Goal: Transaction & Acquisition: Purchase product/service

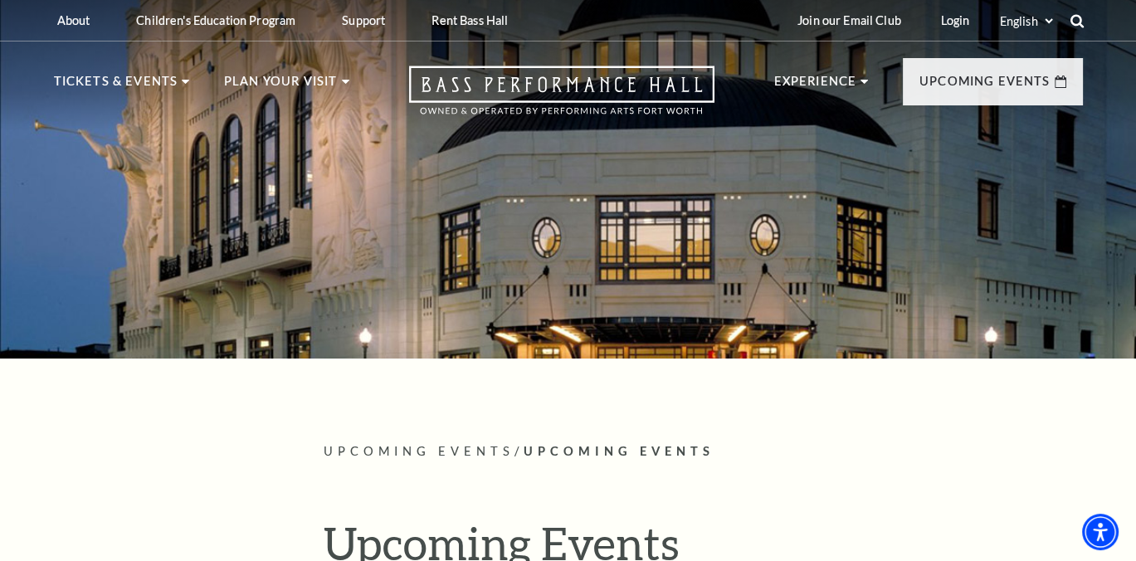
click at [1077, 23] on use at bounding box center [1076, 20] width 13 height 13
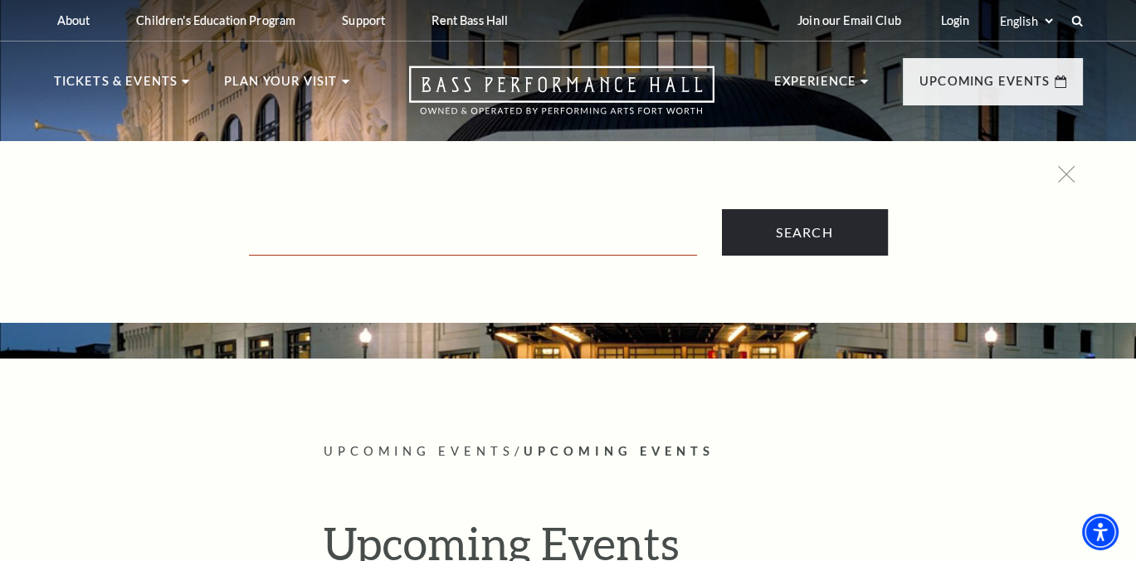
click at [277, 237] on input "Text field" at bounding box center [473, 239] width 448 height 34
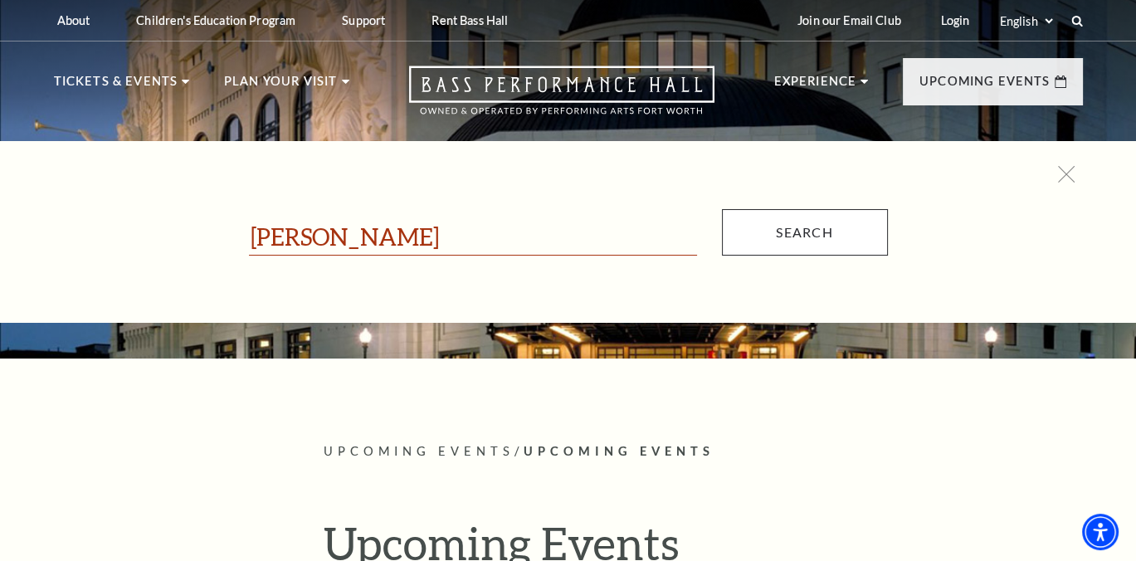
type input "[PERSON_NAME]"
click at [814, 221] on input "Search" at bounding box center [805, 232] width 166 height 46
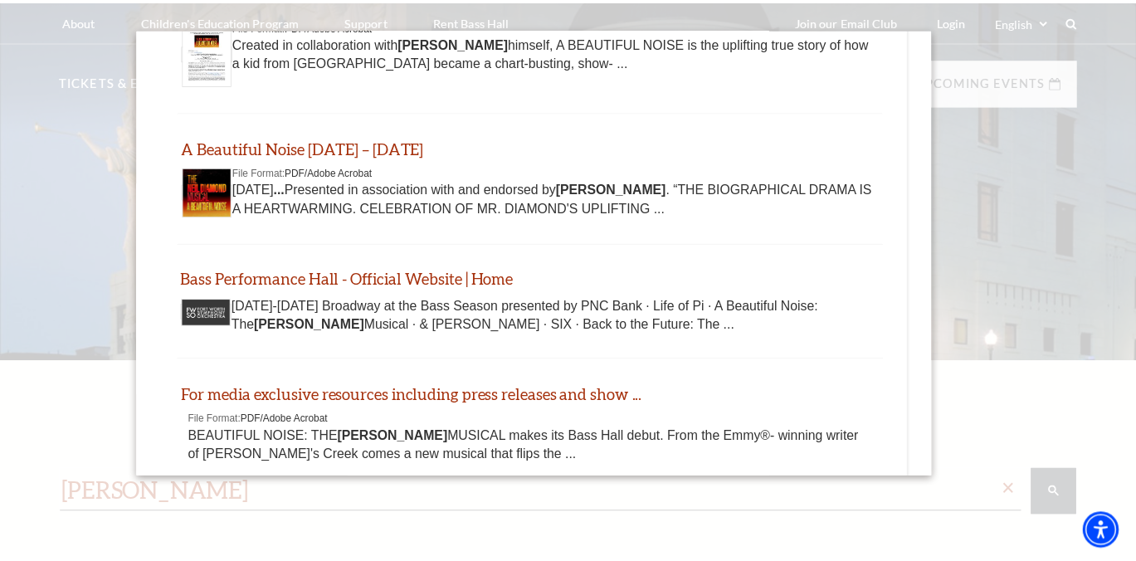
scroll to position [664, 0]
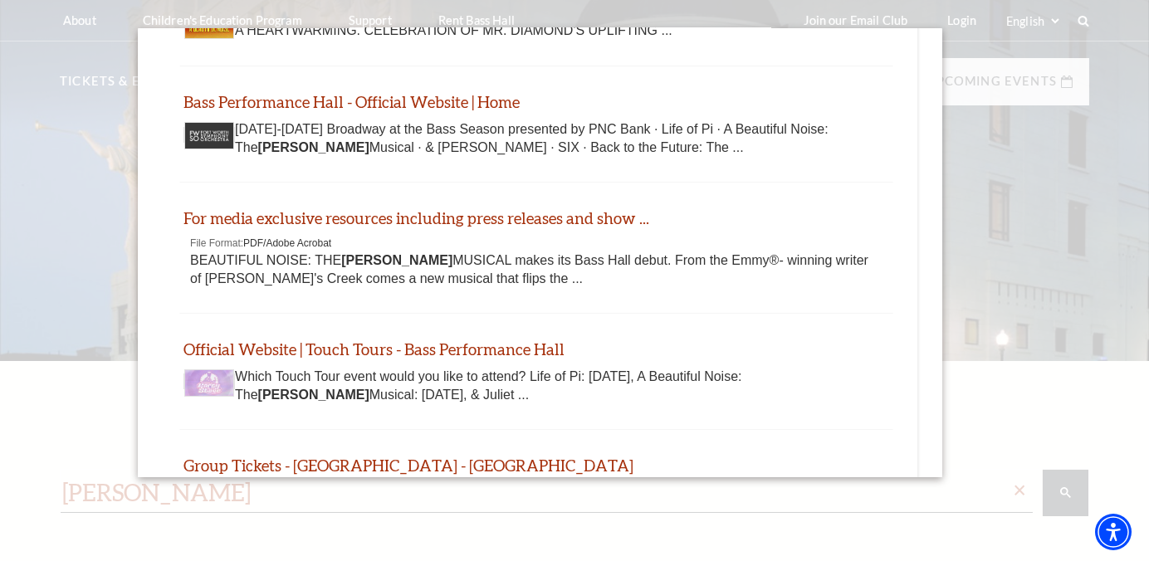
click at [1087, 405] on div at bounding box center [574, 365] width 1149 height 730
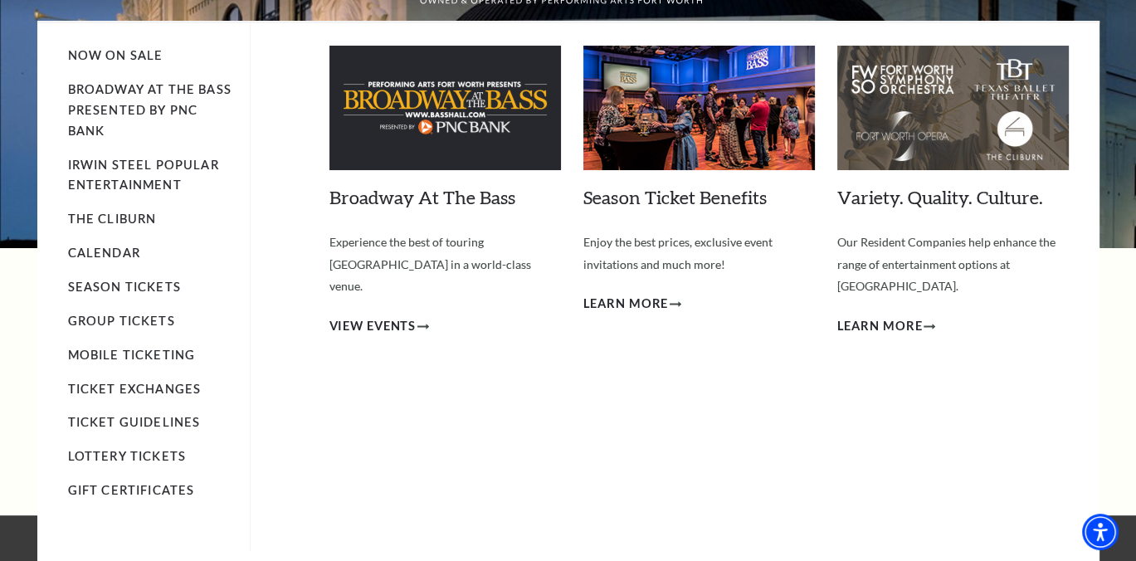
scroll to position [83, 0]
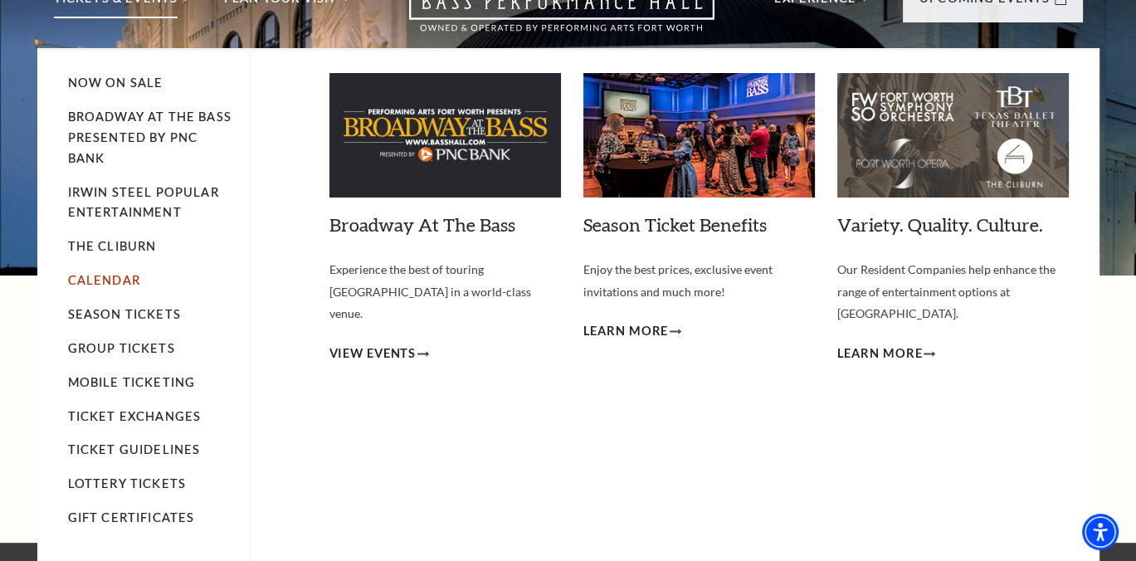
click at [122, 283] on link "Calendar" at bounding box center [104, 280] width 72 height 14
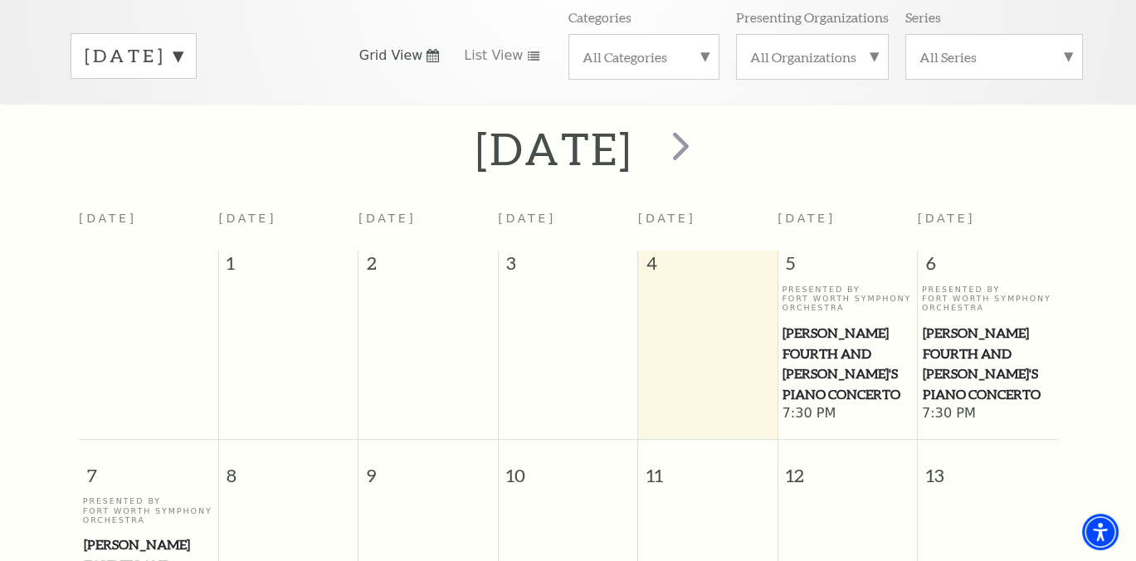
scroll to position [125, 0]
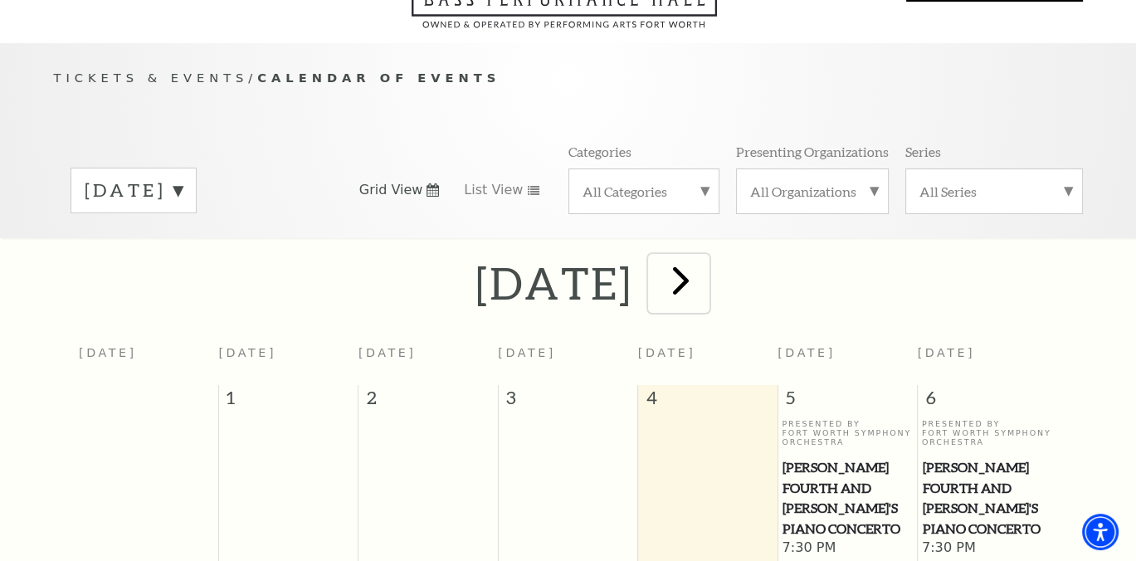
click at [705, 262] on span "next" at bounding box center [680, 280] width 47 height 47
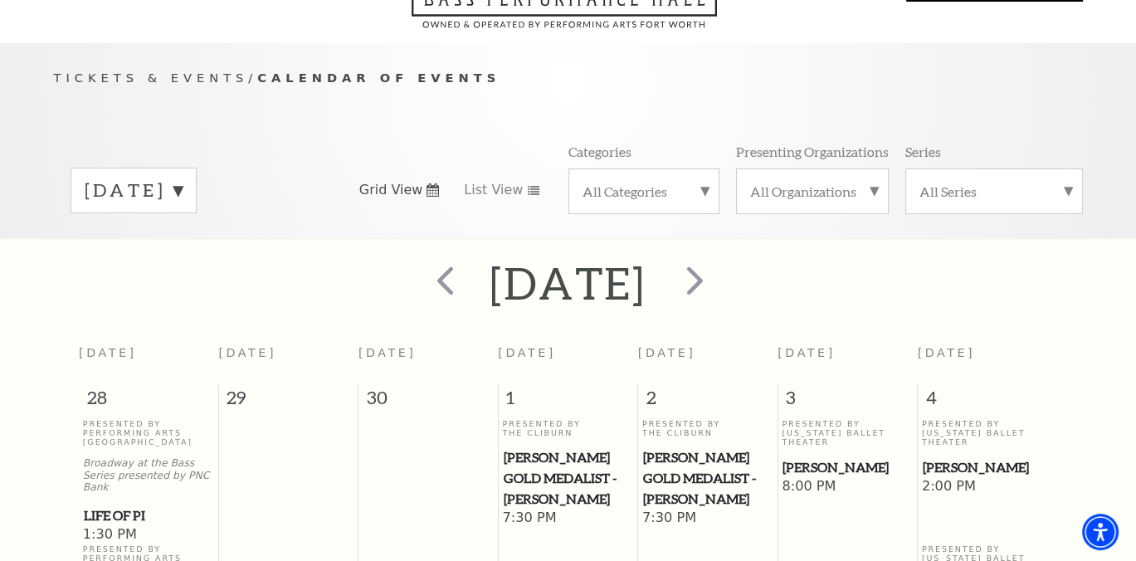
scroll to position [146, 0]
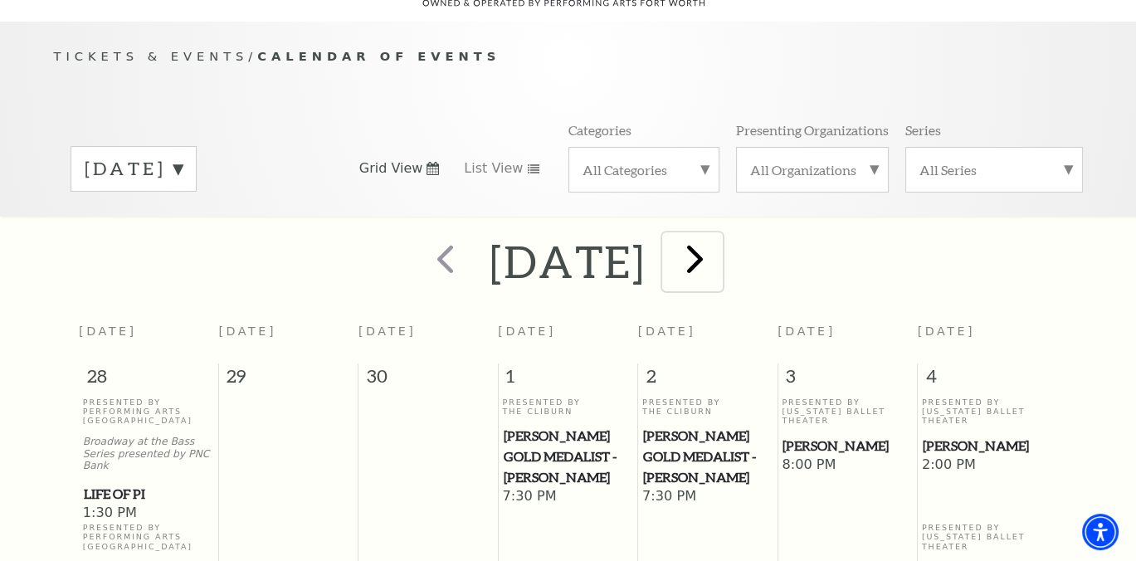
click at [719, 242] on span "next" at bounding box center [695, 258] width 47 height 47
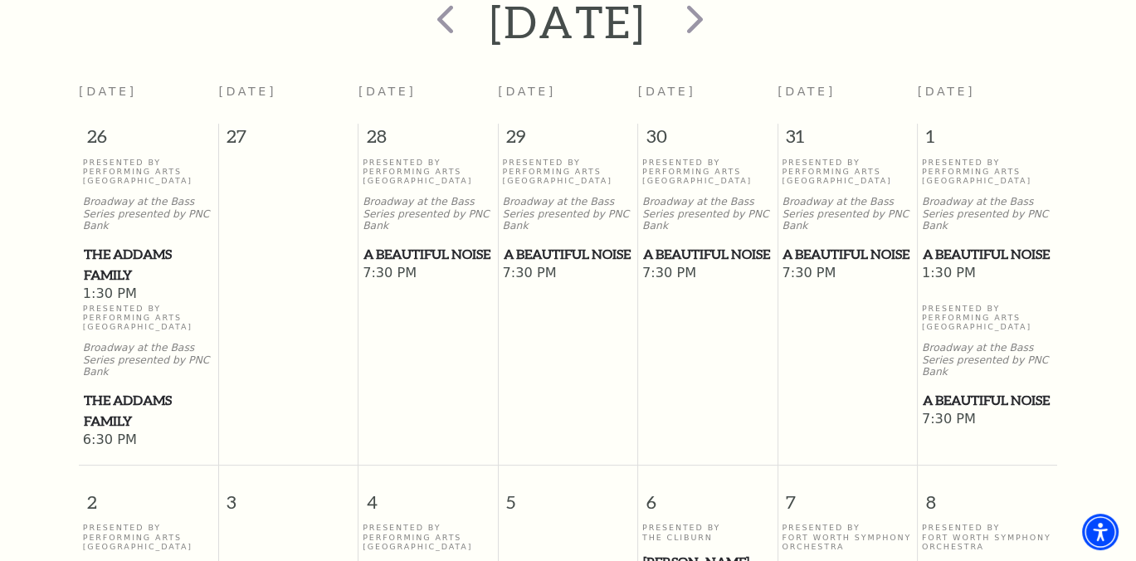
scroll to position [395, 0]
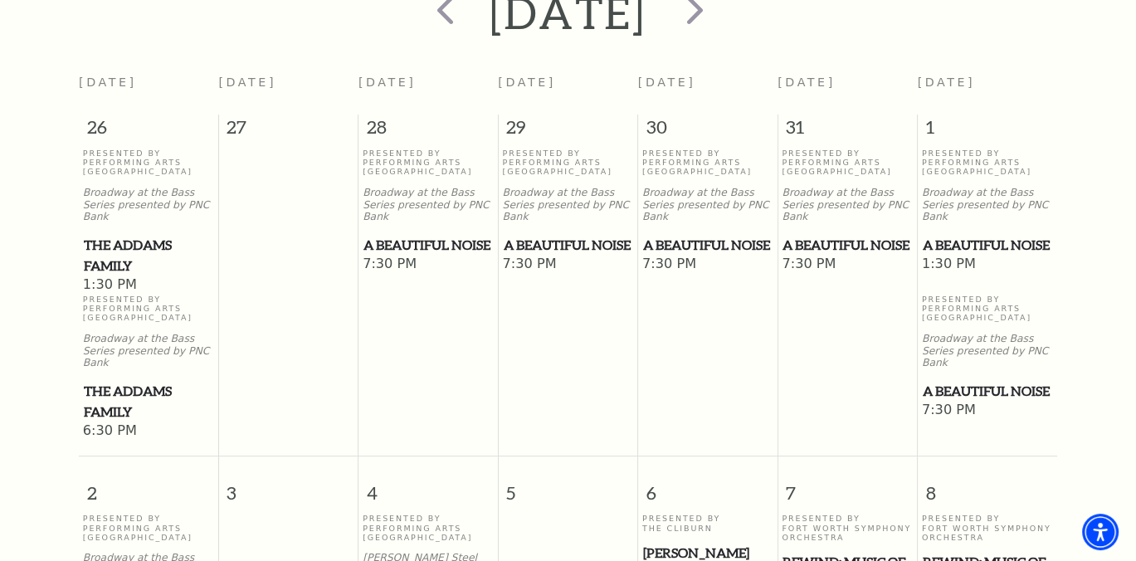
click at [978, 235] on span "A Beautiful Noise" at bounding box center [987, 245] width 129 height 21
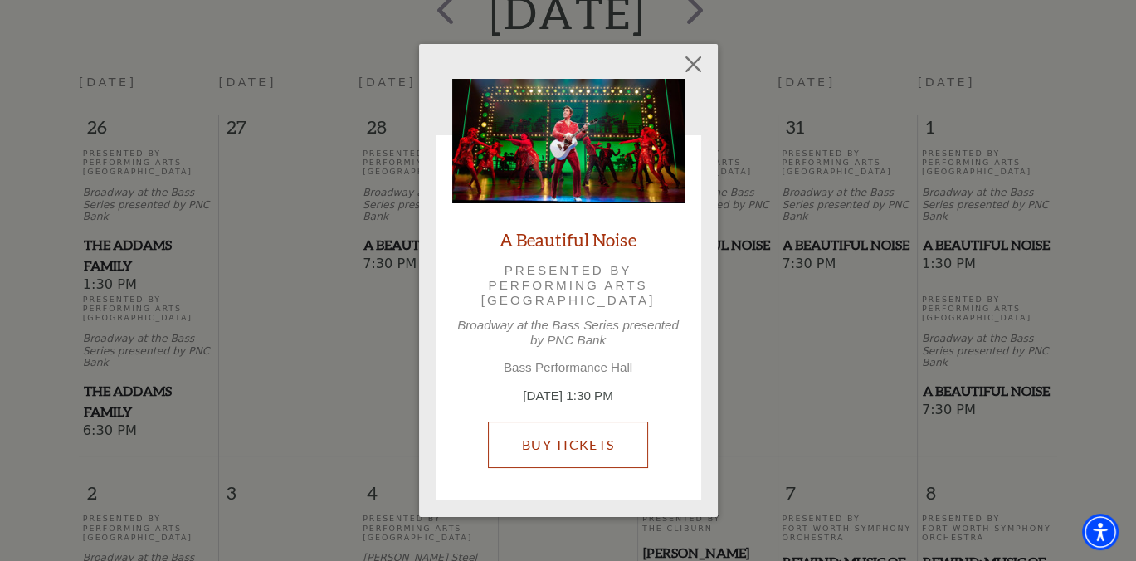
click at [607, 452] on link "Buy Tickets" at bounding box center [568, 445] width 160 height 46
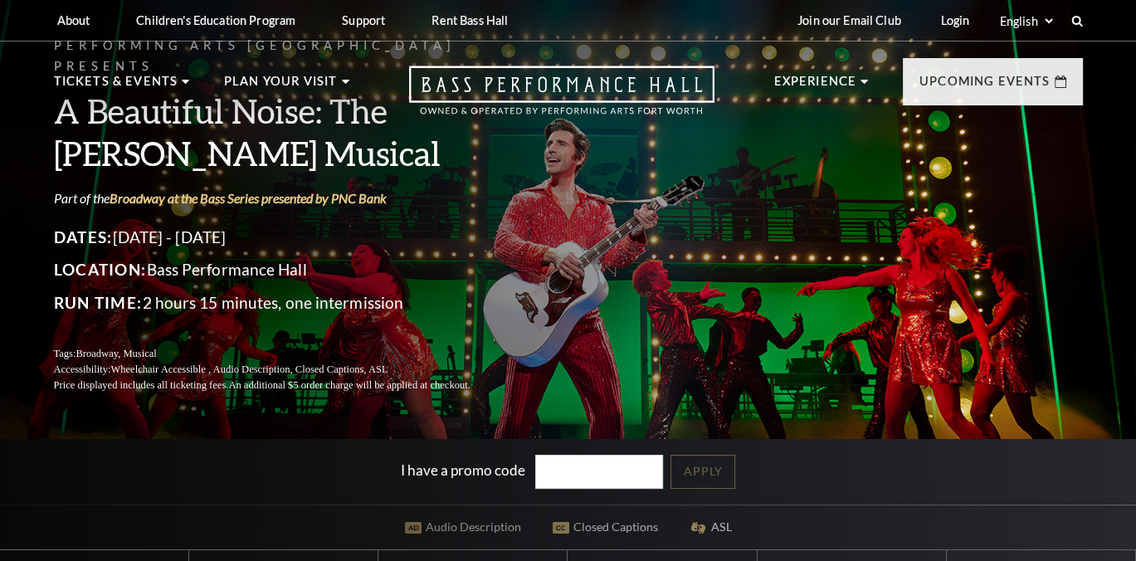
click at [565, 460] on input "I have a promo code" at bounding box center [599, 472] width 128 height 34
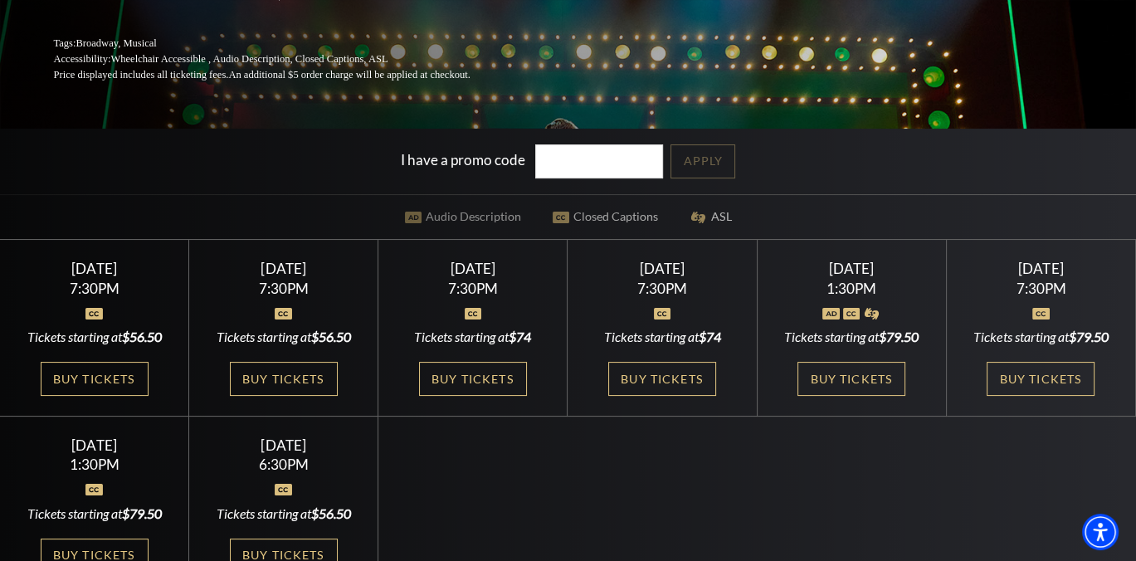
scroll to position [332, 0]
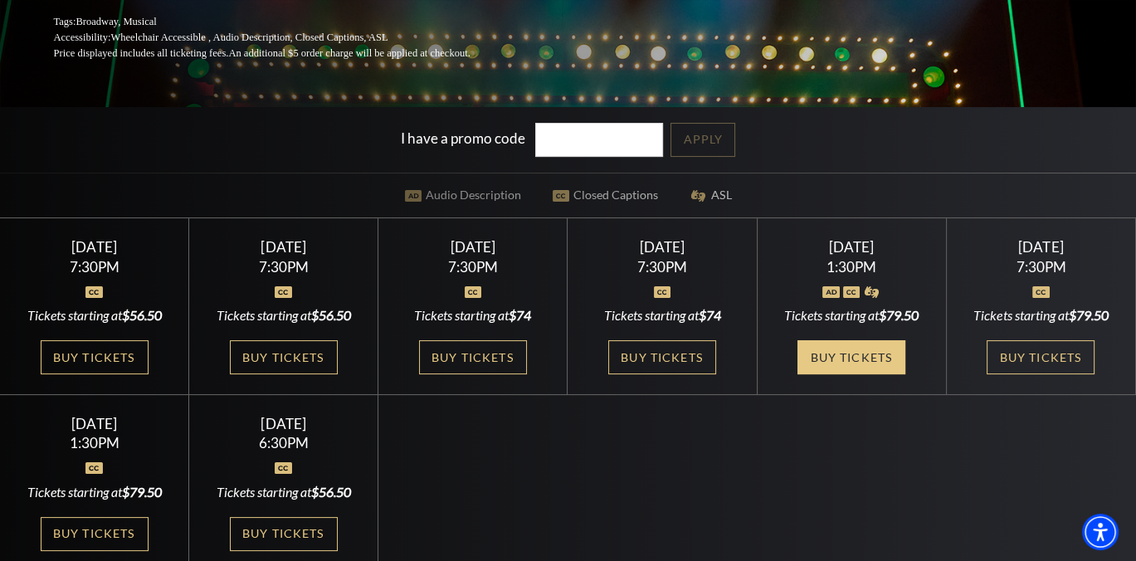
click at [863, 358] on link "Buy Tickets" at bounding box center [852, 357] width 108 height 34
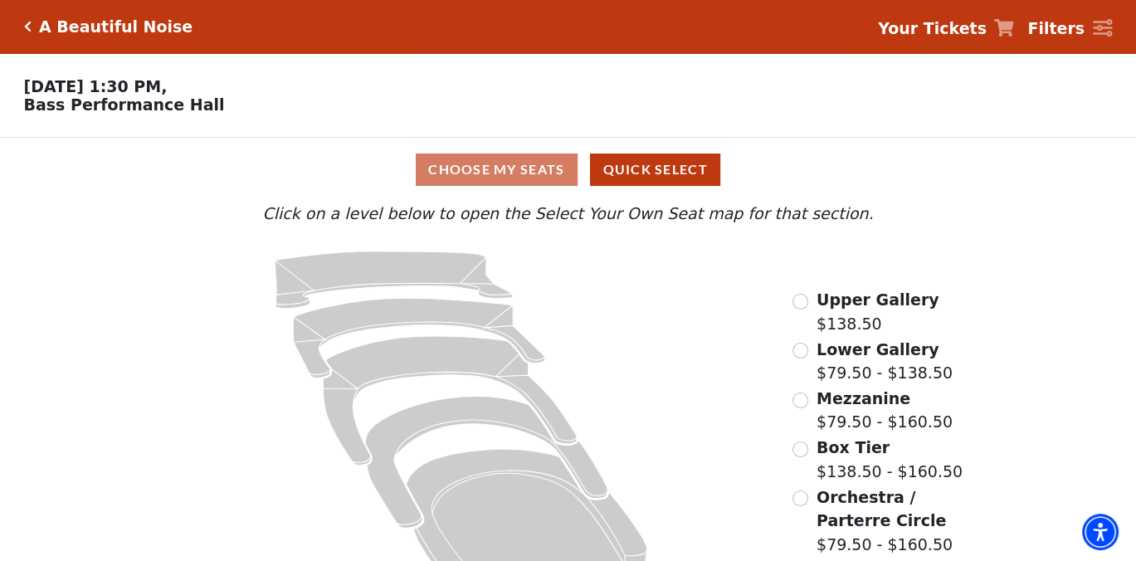
scroll to position [49, 0]
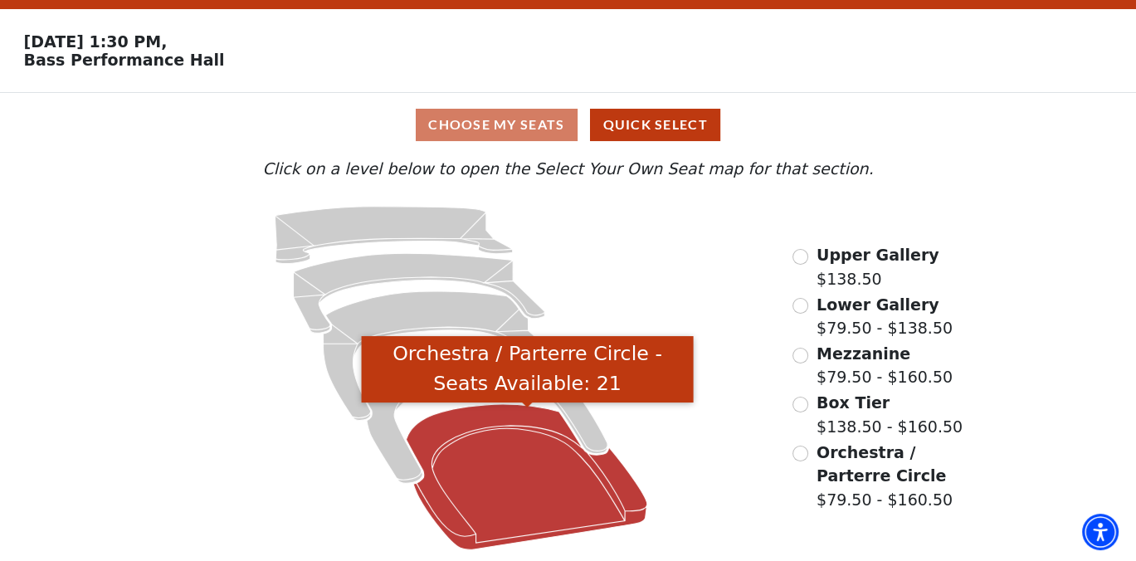
click at [531, 480] on icon "Orchestra / Parterre Circle - Seats Available: 21" at bounding box center [528, 476] width 242 height 145
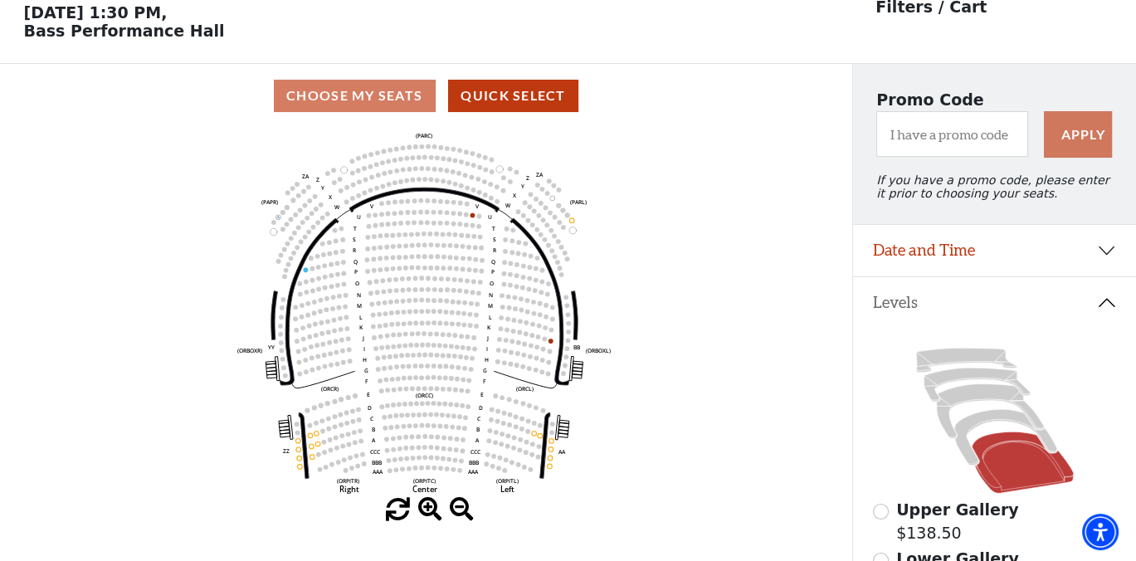
scroll to position [76, 0]
